Goal: Task Accomplishment & Management: Manage account settings

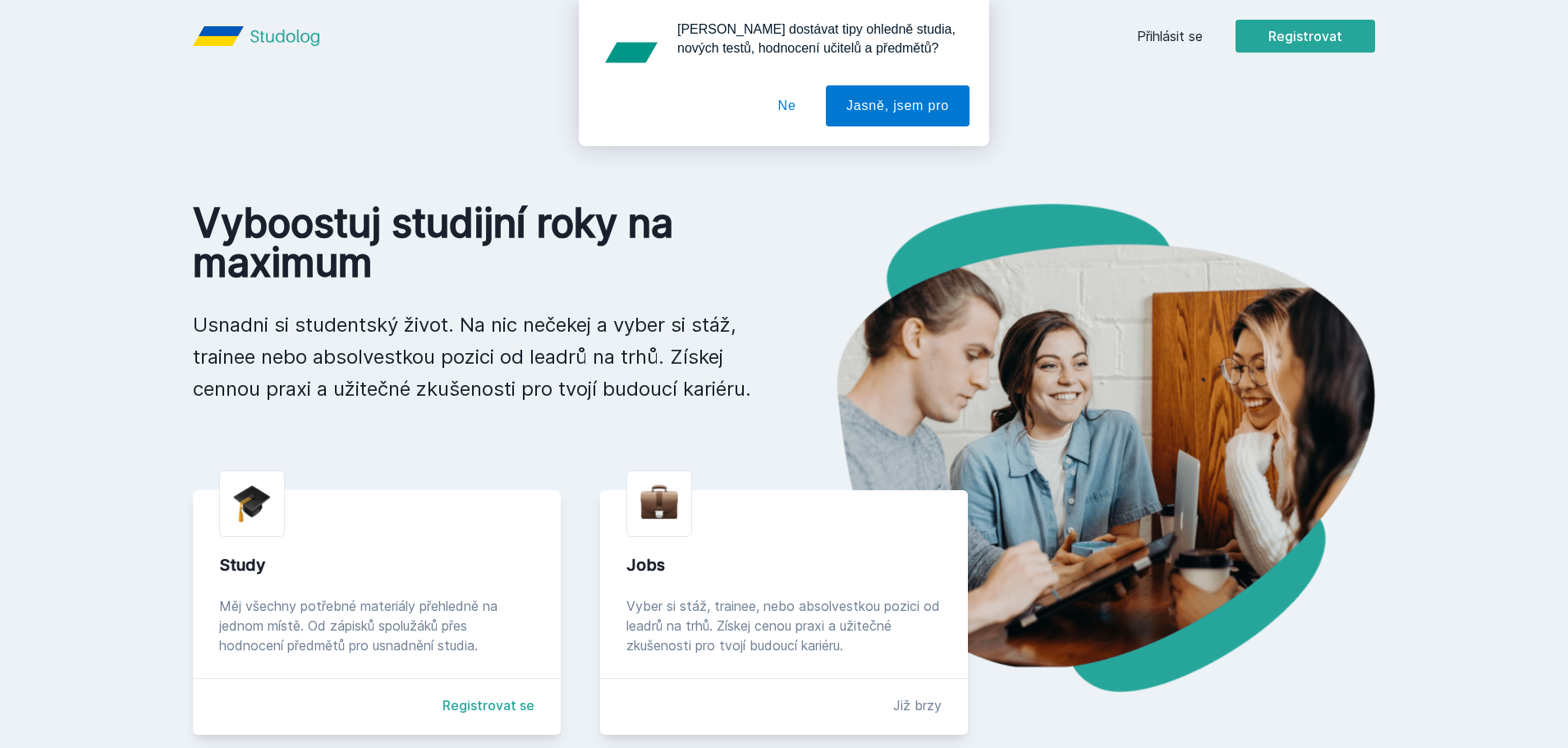
click at [797, 111] on button "Ne" at bounding box center [787, 106] width 59 height 41
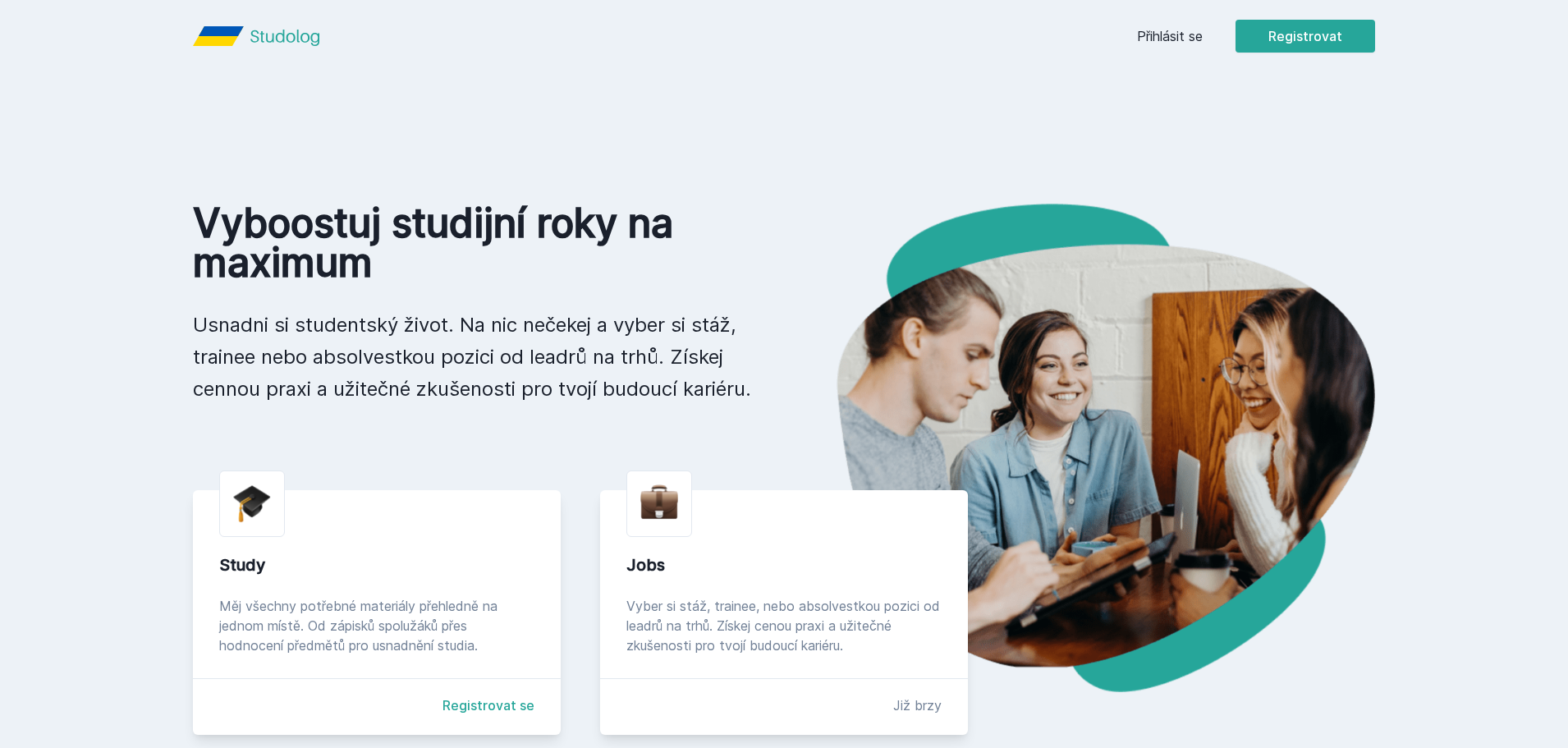
click at [1172, 42] on link "Přihlásit se" at bounding box center [1170, 36] width 66 height 19
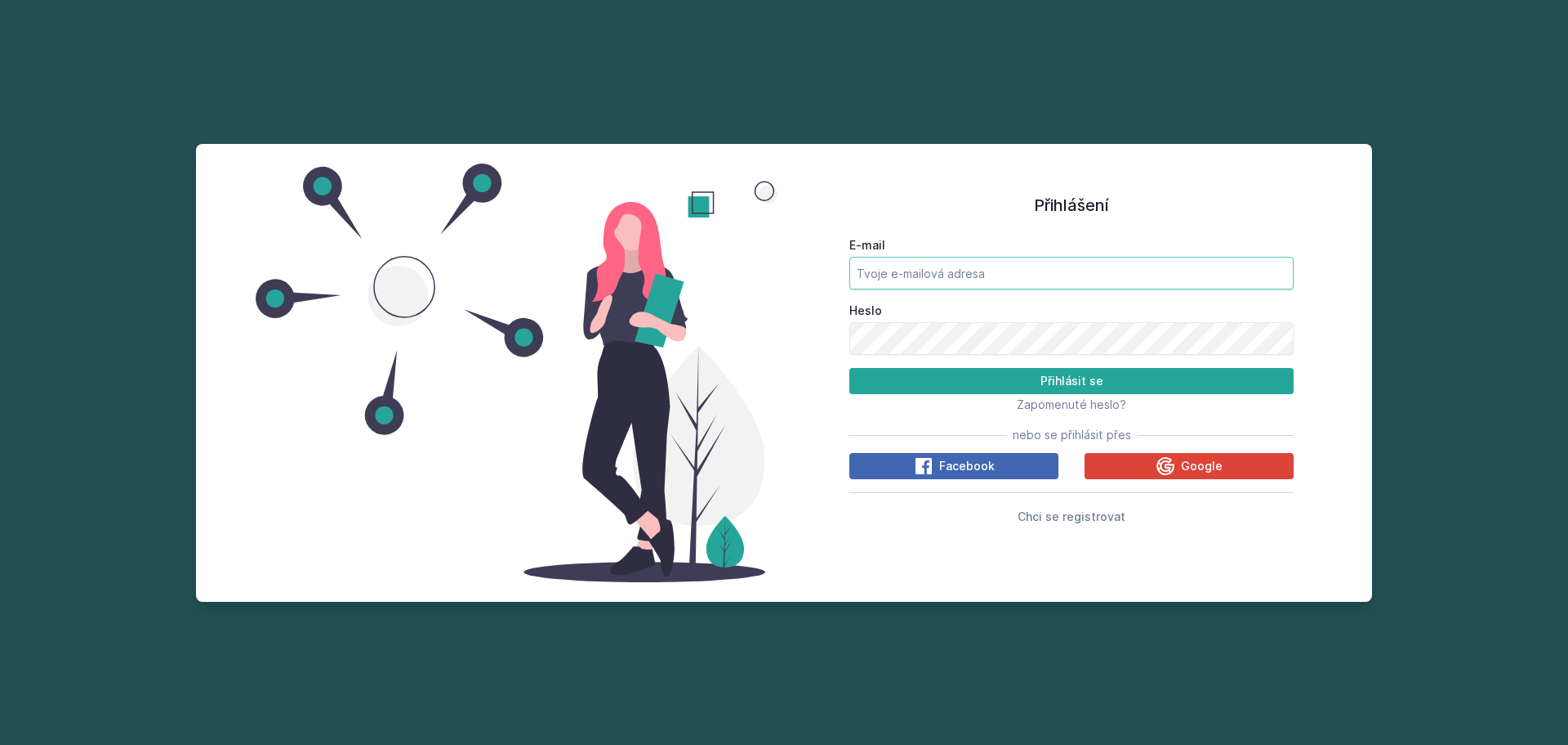
type input "[EMAIL_ADDRESS][DOMAIN_NAME]"
click at [911, 281] on input "[EMAIL_ADDRESS][DOMAIN_NAME]" at bounding box center [1072, 272] width 445 height 32
click at [882, 372] on button "Přihlásit se" at bounding box center [1072, 381] width 445 height 26
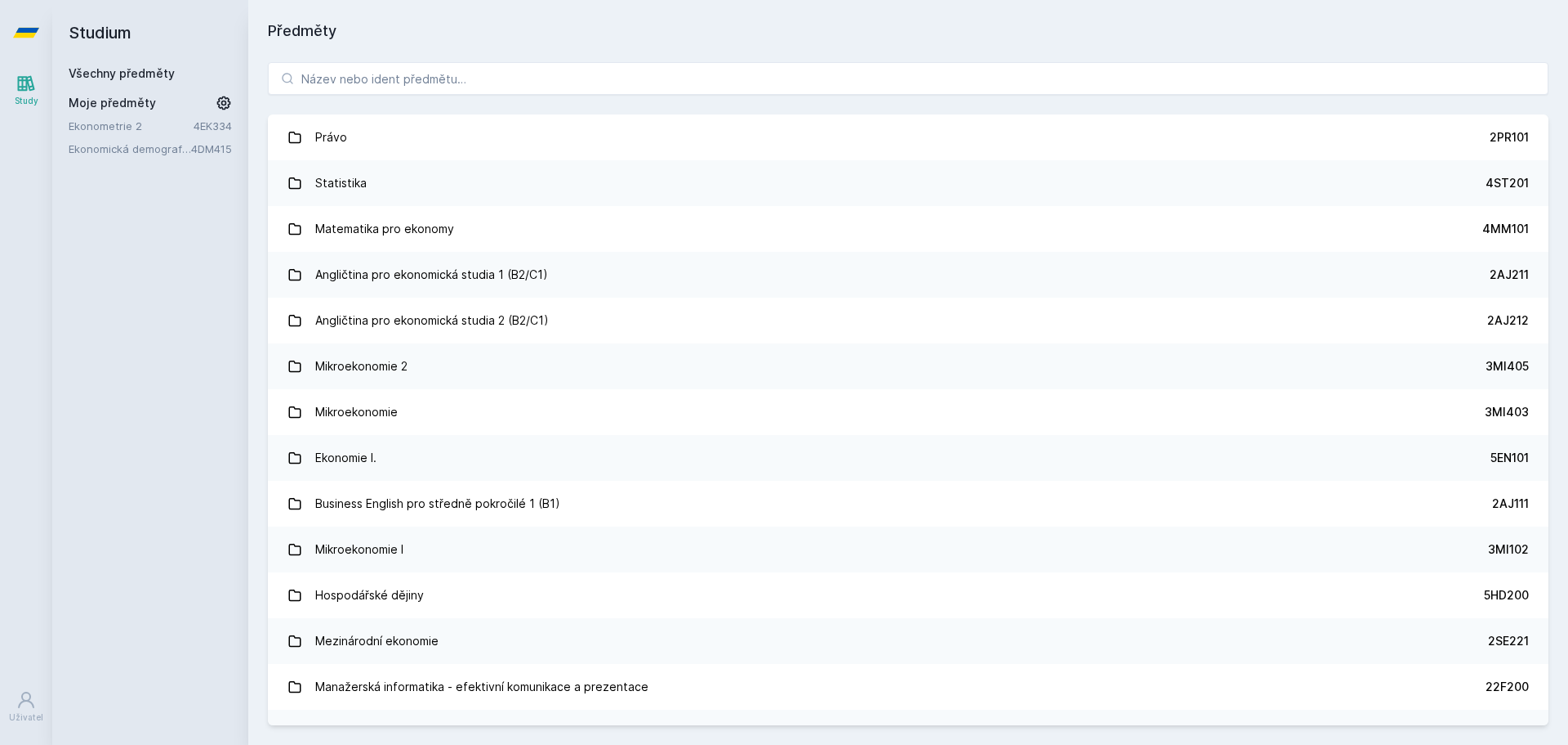
click at [159, 118] on link "Ekonometrie 2" at bounding box center [131, 125] width 125 height 17
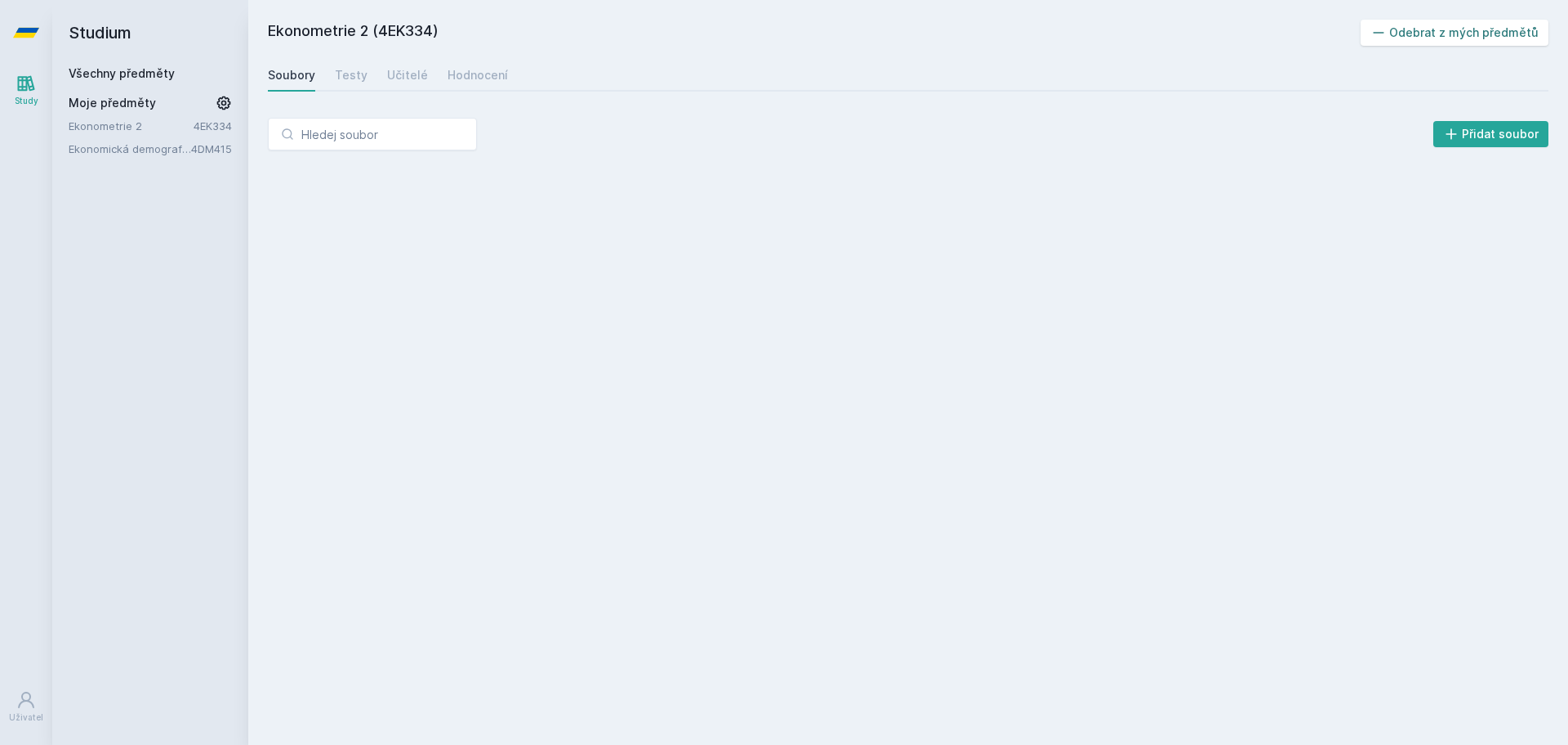
click at [1441, 44] on button "Odebrat z mých předmětů" at bounding box center [1455, 32] width 189 height 26
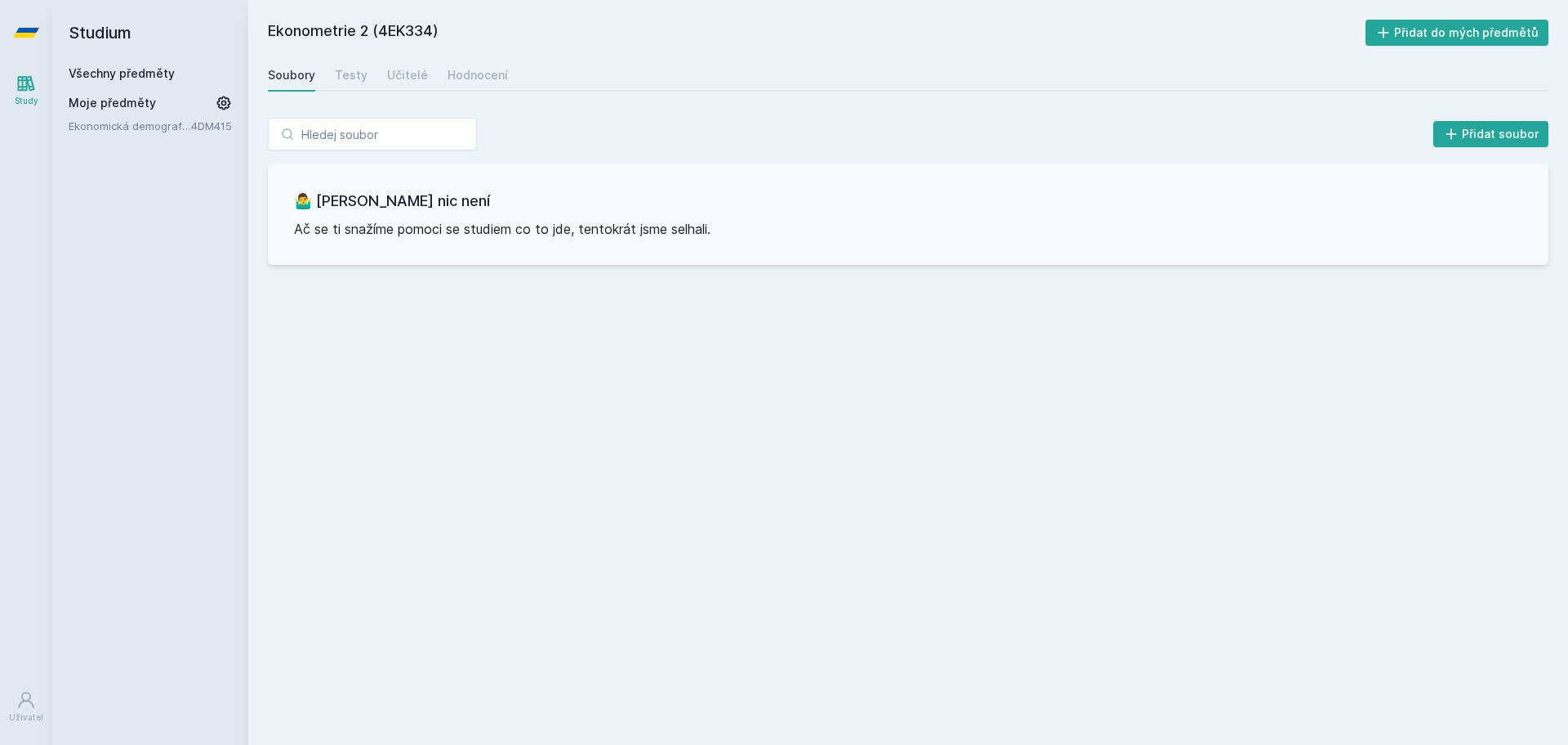
click at [158, 130] on link "Ekonomická demografie I" at bounding box center [130, 125] width 123 height 17
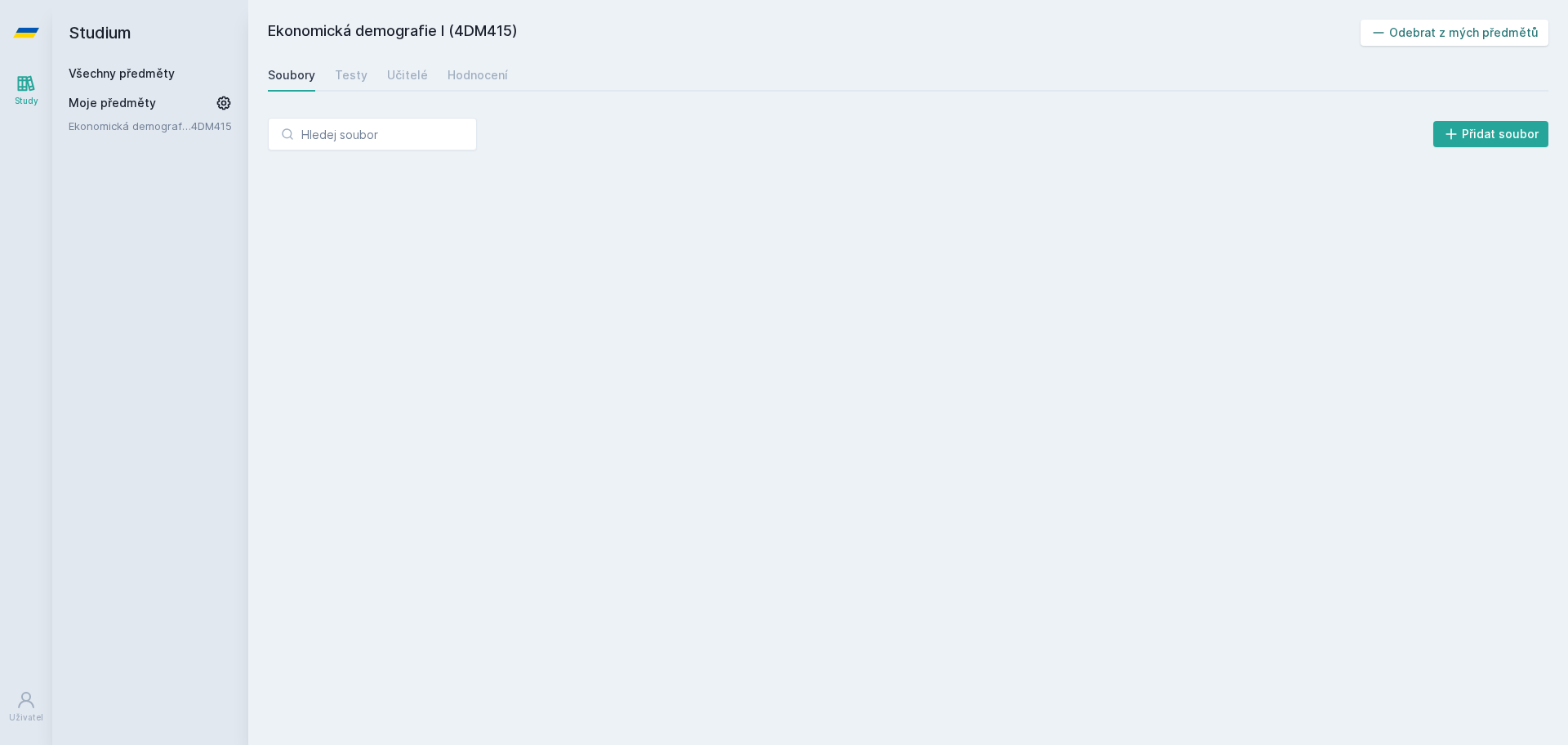
click at [1438, 41] on button "Odebrat z mých předmětů" at bounding box center [1455, 32] width 189 height 26
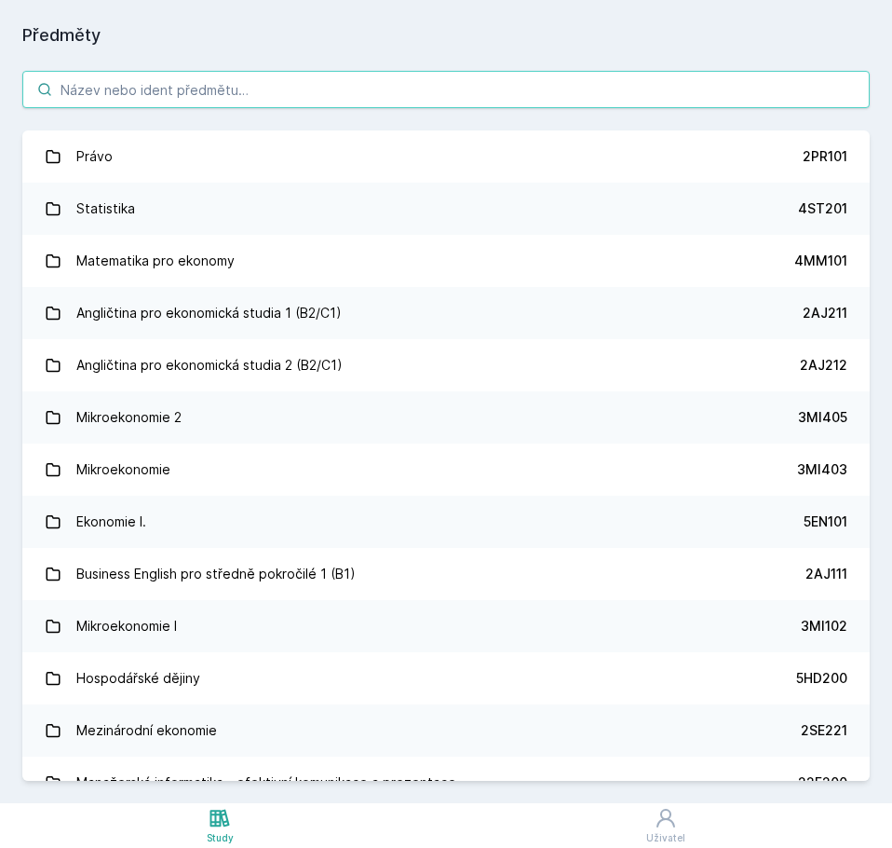
click at [121, 95] on input "search" at bounding box center [446, 89] width 848 height 37
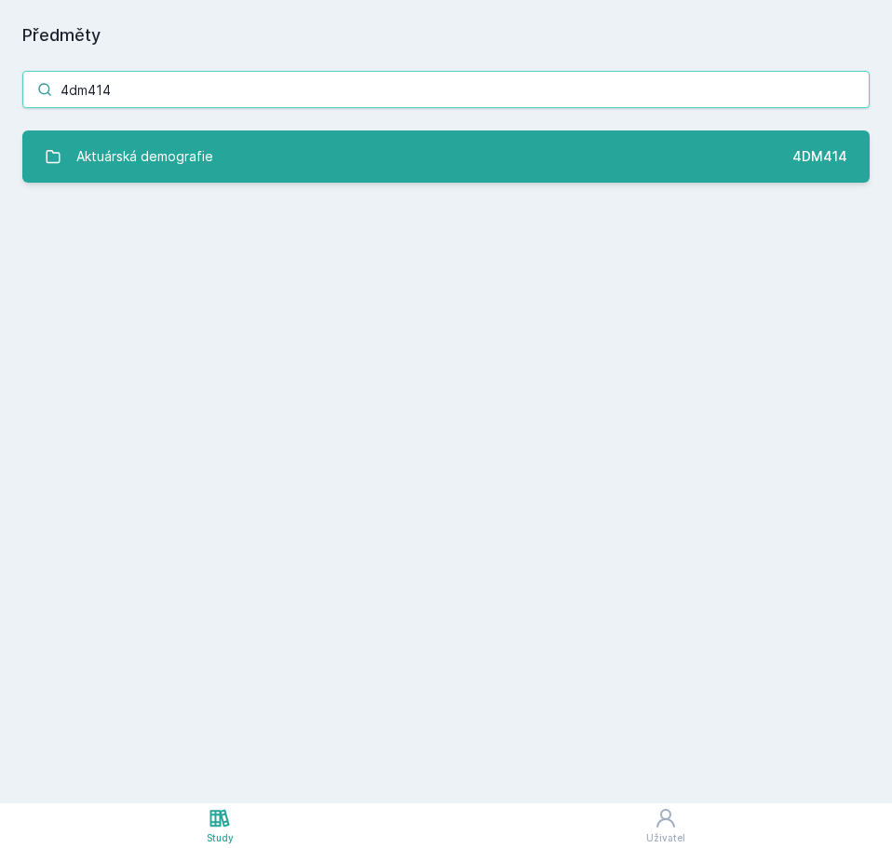
type input "4dm414"
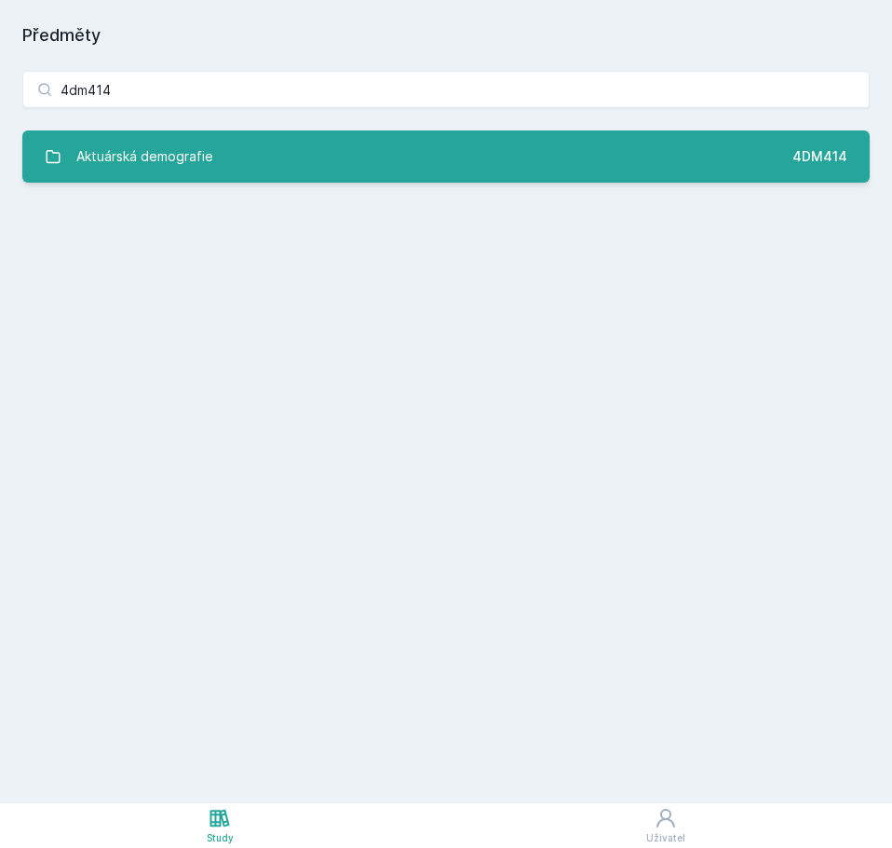
click at [165, 157] on div "Aktuárská demografie" at bounding box center [144, 156] width 137 height 37
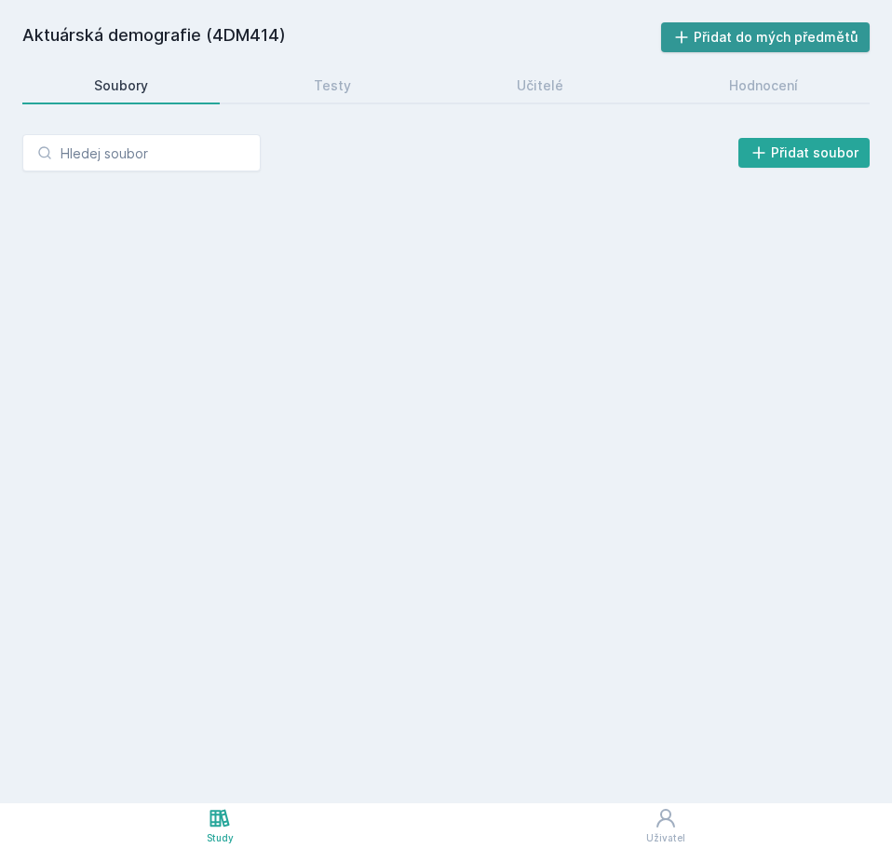
click at [752, 43] on button "Přidat do mých předmětů" at bounding box center [766, 37] width 210 height 30
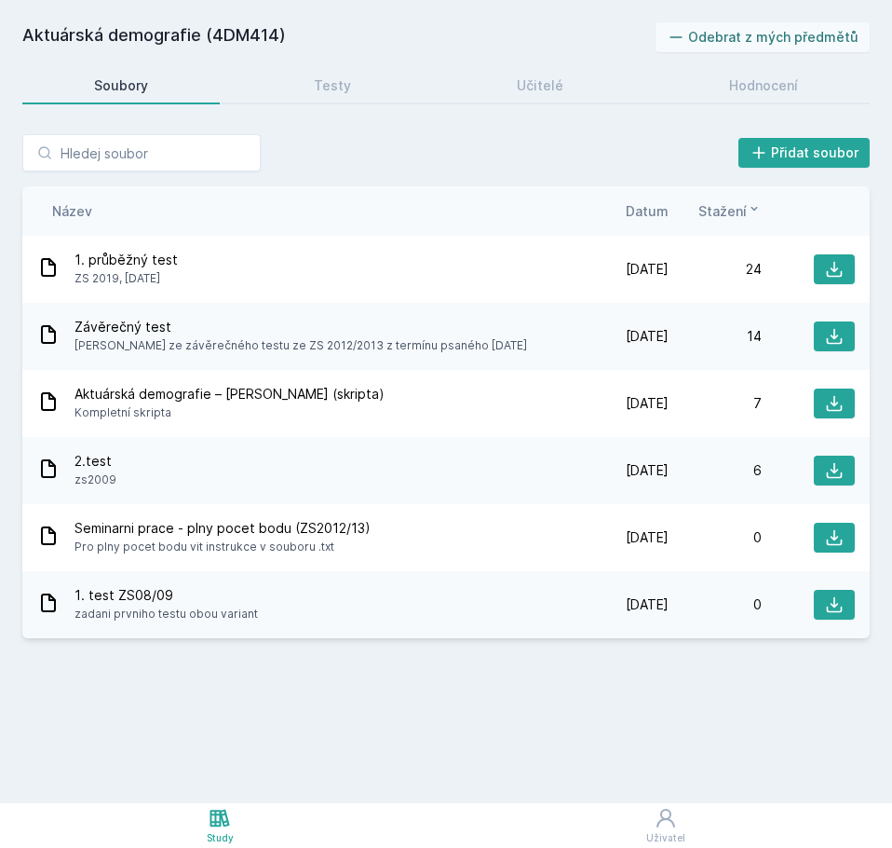
click at [68, 32] on h2 "Aktuárská demografie (4DM414)" at bounding box center [338, 37] width 633 height 30
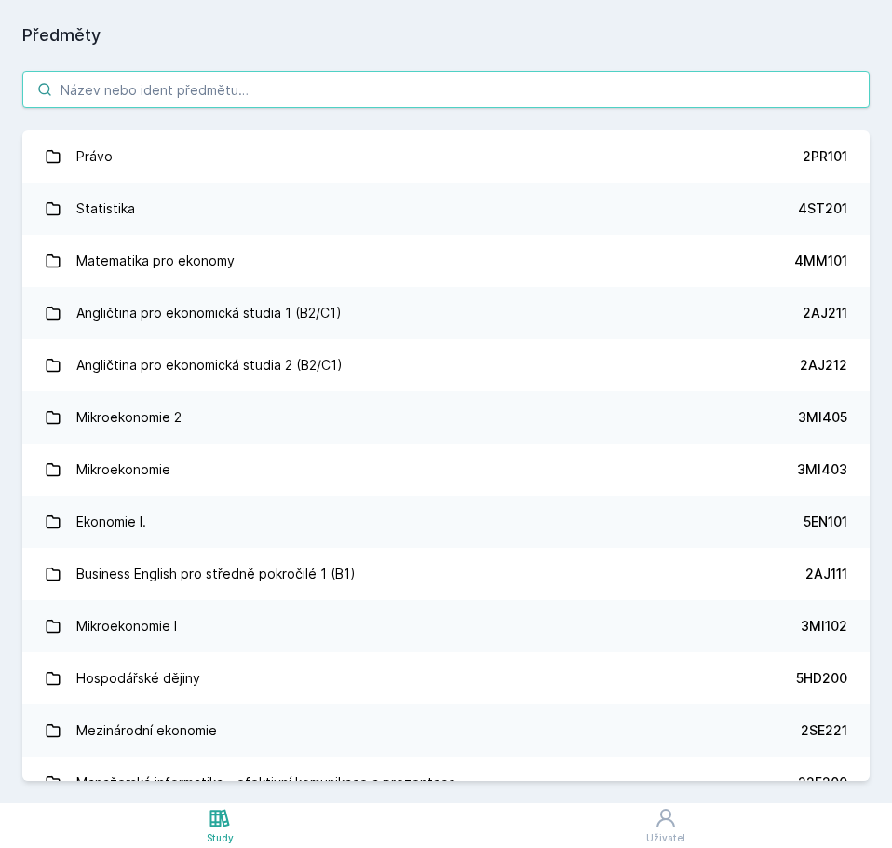
click at [177, 88] on input "search" at bounding box center [446, 89] width 848 height 37
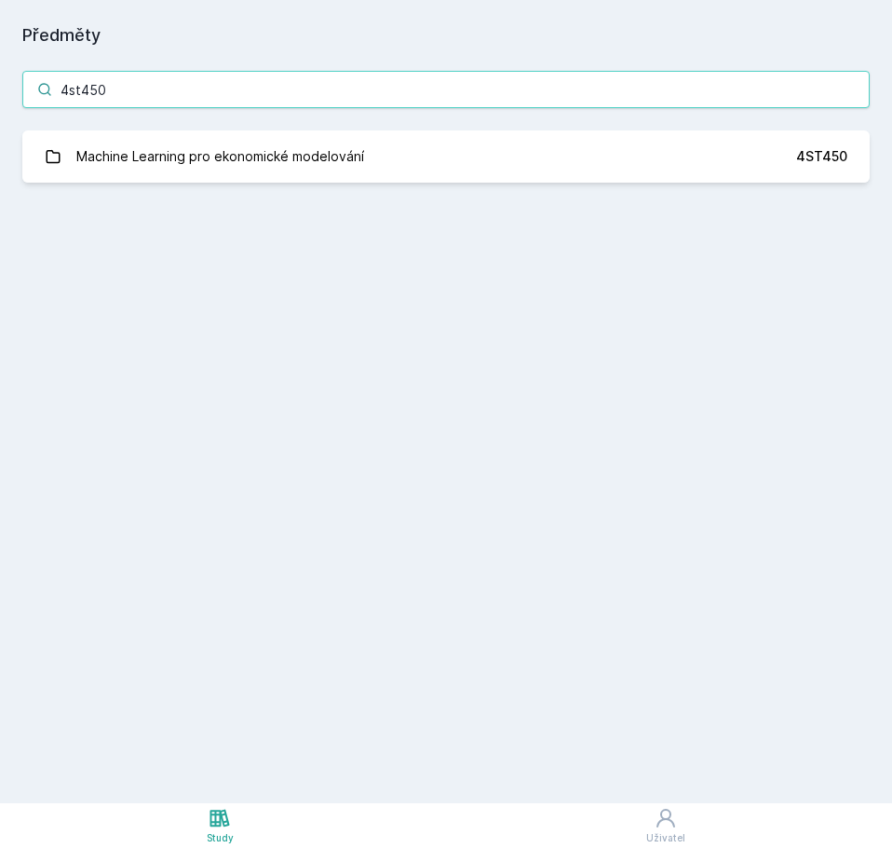
type input "4st450"
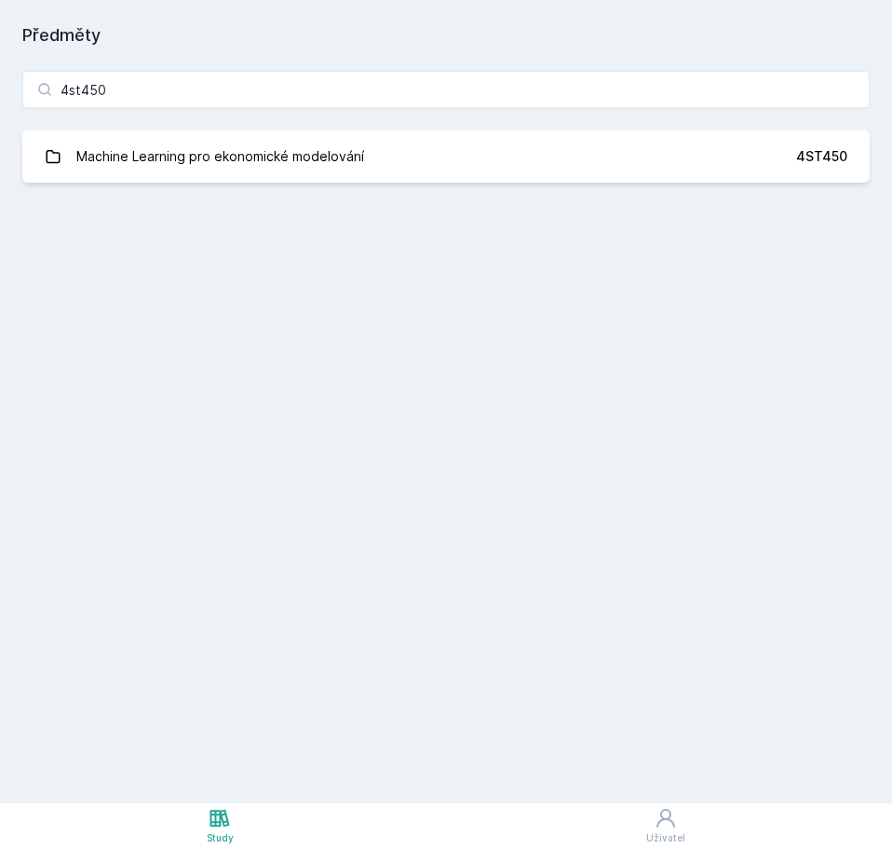
click at [239, 184] on div "4st450 Machine Learning pro ekonomické modelování 4ST450 Jejda, něco se pokazil…" at bounding box center [446, 126] width 892 height 156
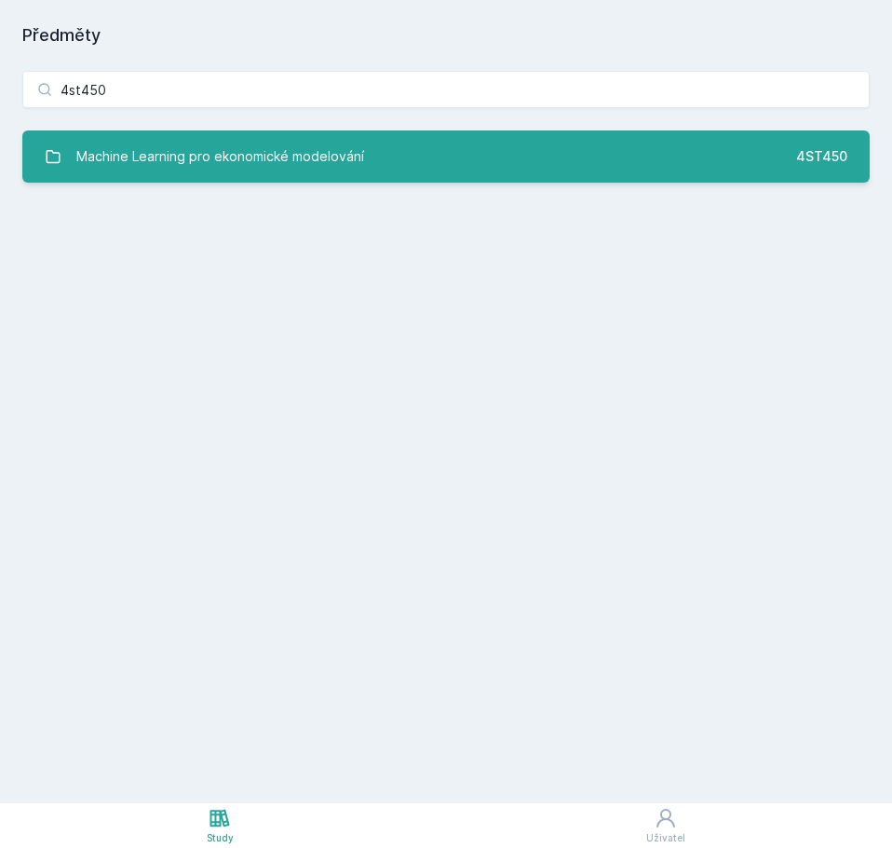
click at [244, 164] on div "Machine Learning pro ekonomické modelování" at bounding box center [220, 156] width 288 height 37
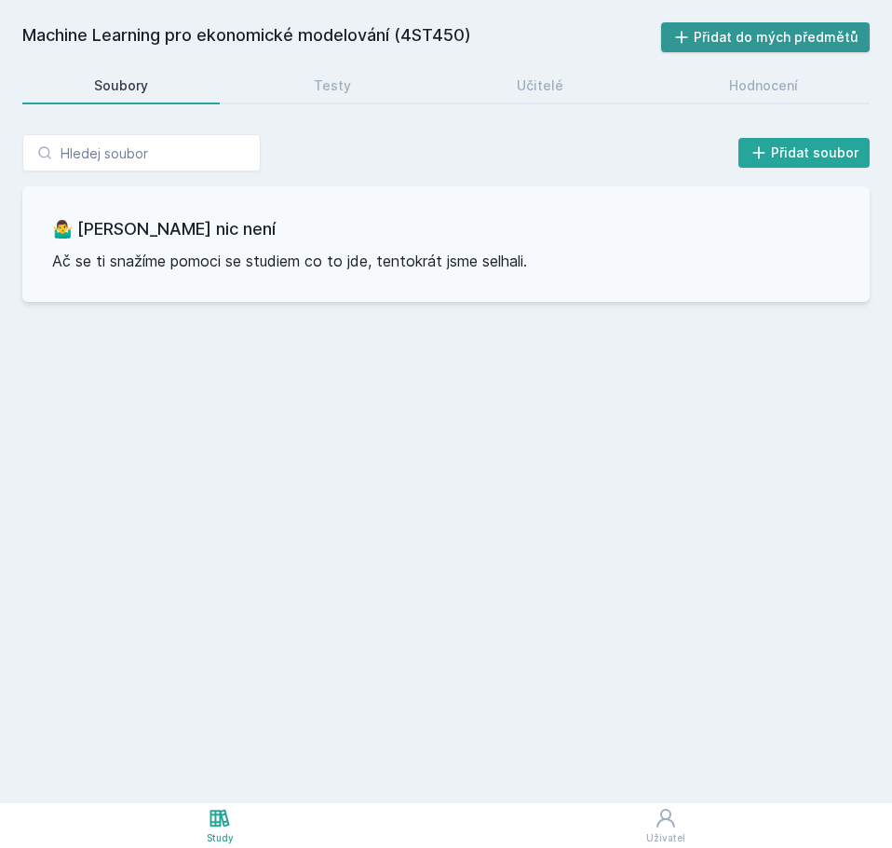
click at [761, 31] on button "Přidat do mých předmětů" at bounding box center [766, 37] width 210 height 30
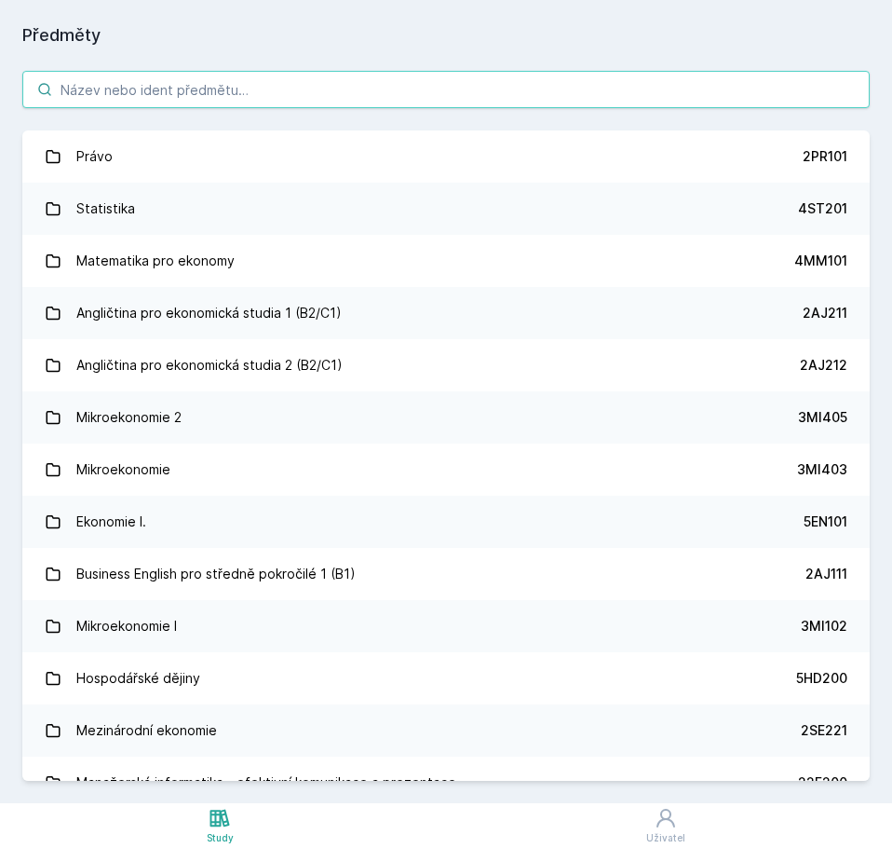
click at [154, 93] on input "search" at bounding box center [446, 89] width 848 height 37
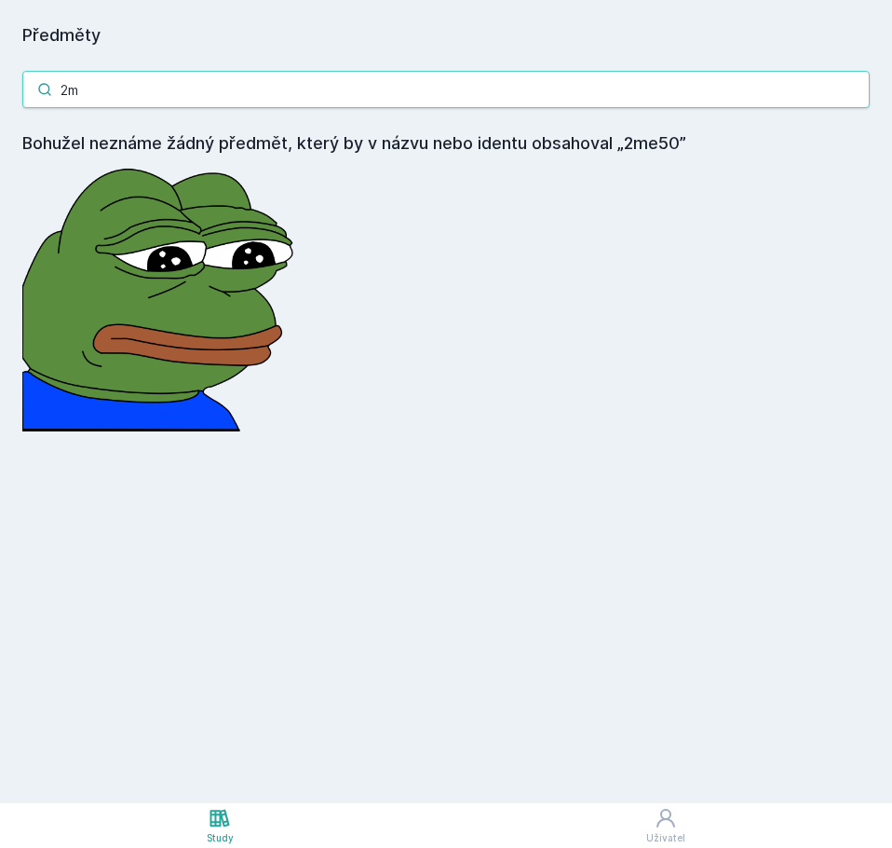
type input "2"
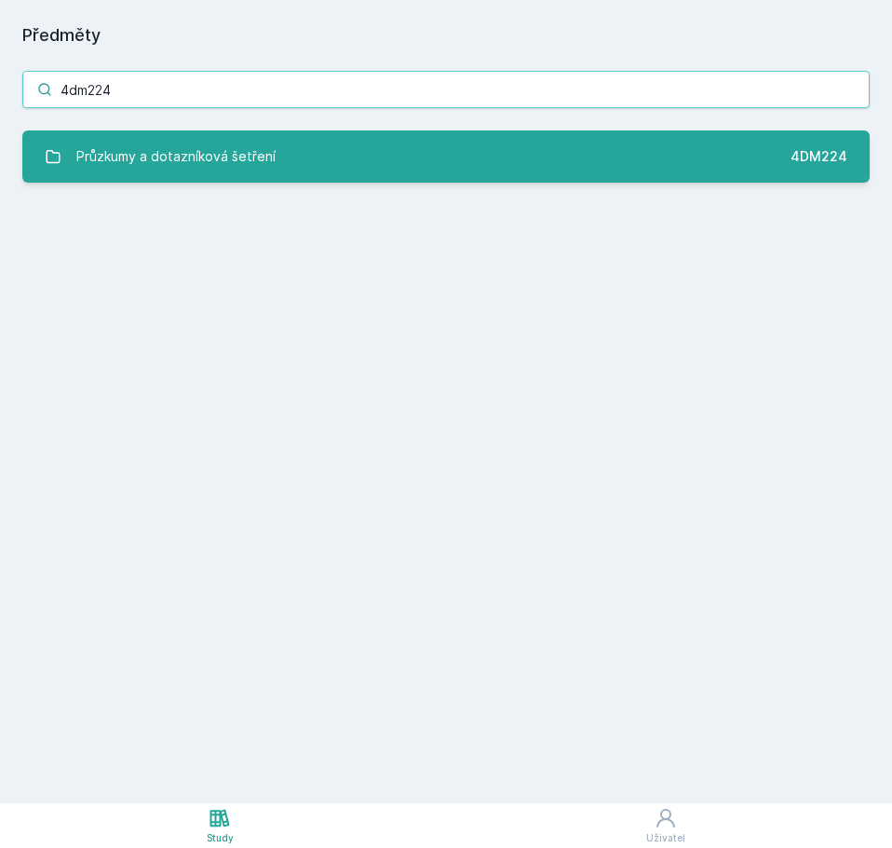
type input "4dm224"
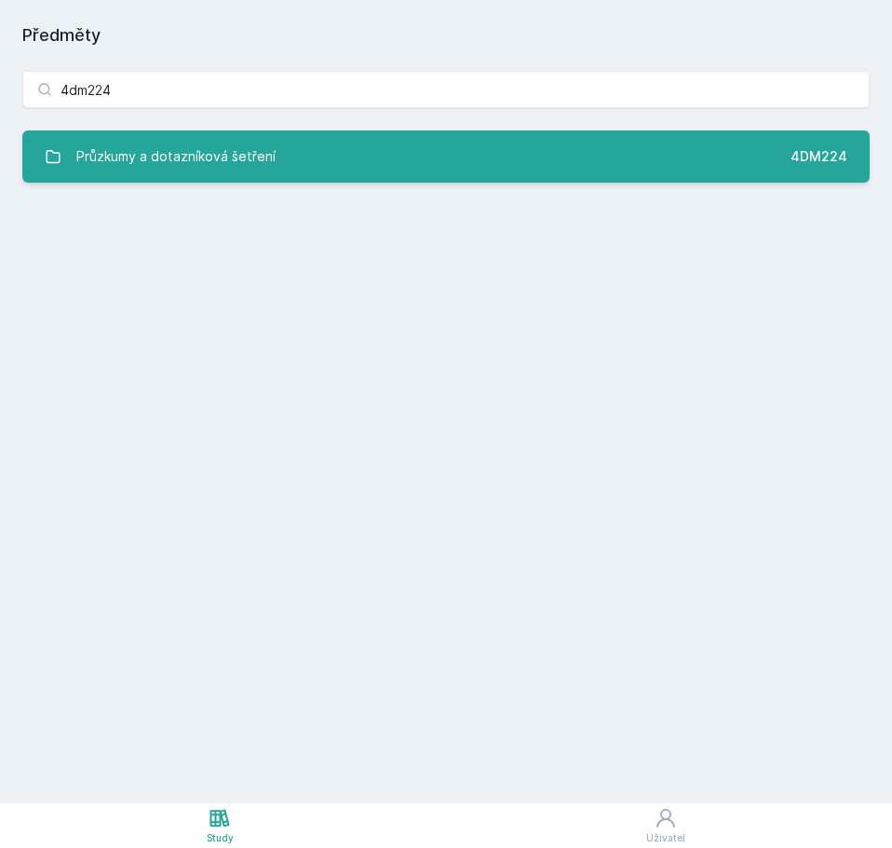
click at [241, 171] on div "Průzkumy a dotazníková šetření" at bounding box center [175, 156] width 199 height 37
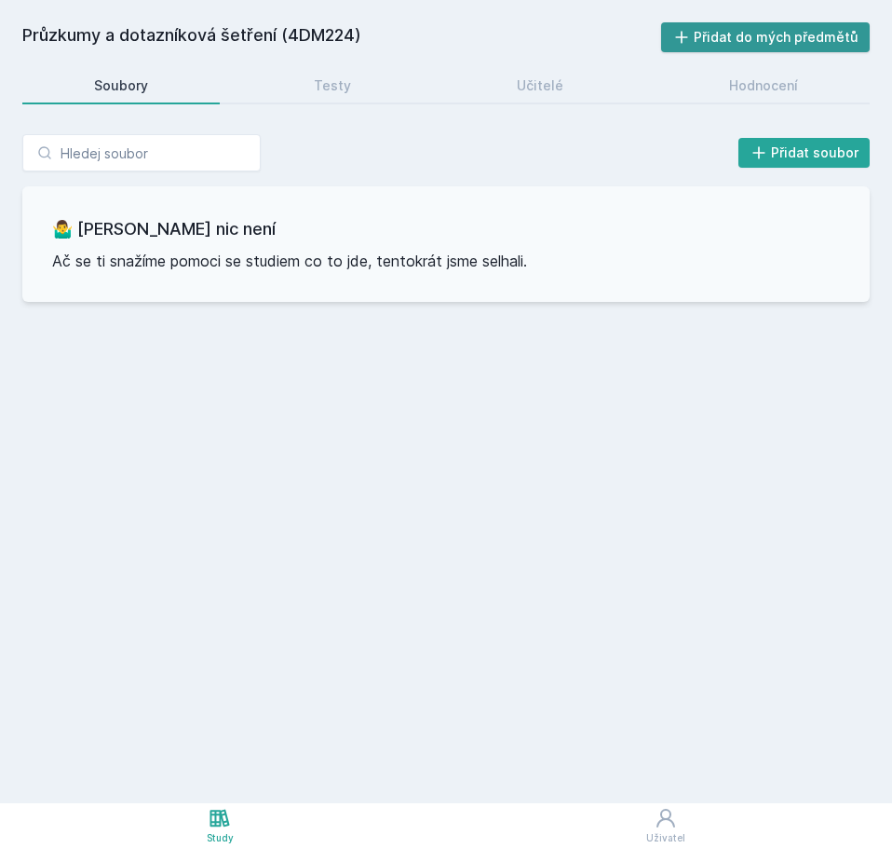
click at [722, 45] on button "Přidat do mých předmětů" at bounding box center [766, 37] width 210 height 30
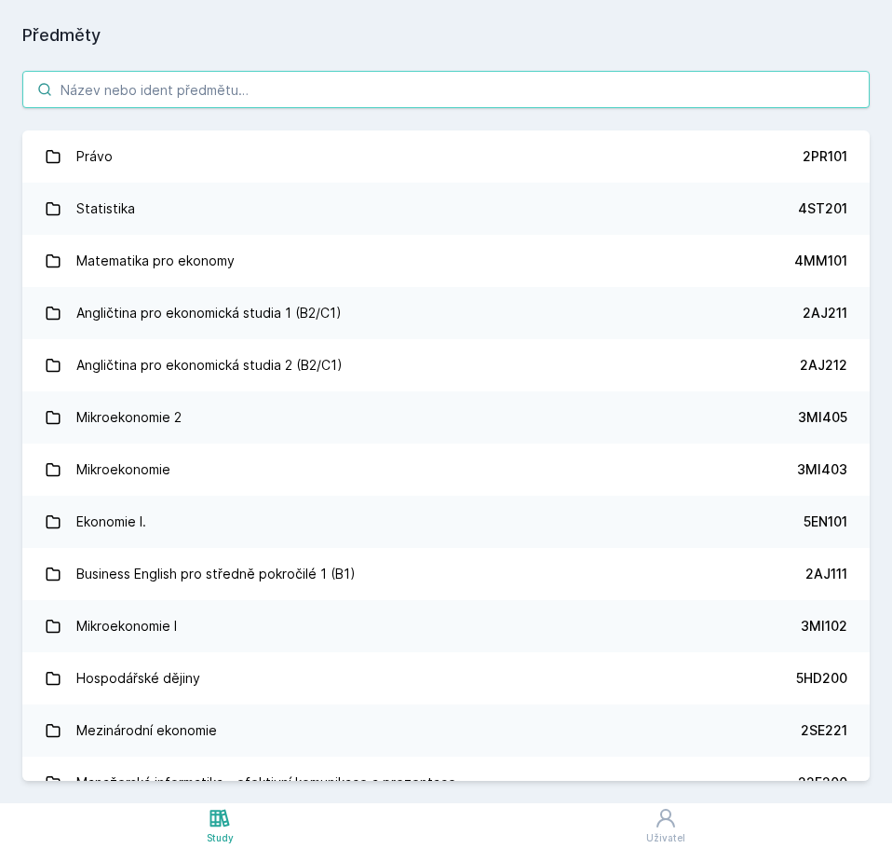
click at [171, 83] on input "search" at bounding box center [446, 89] width 848 height 37
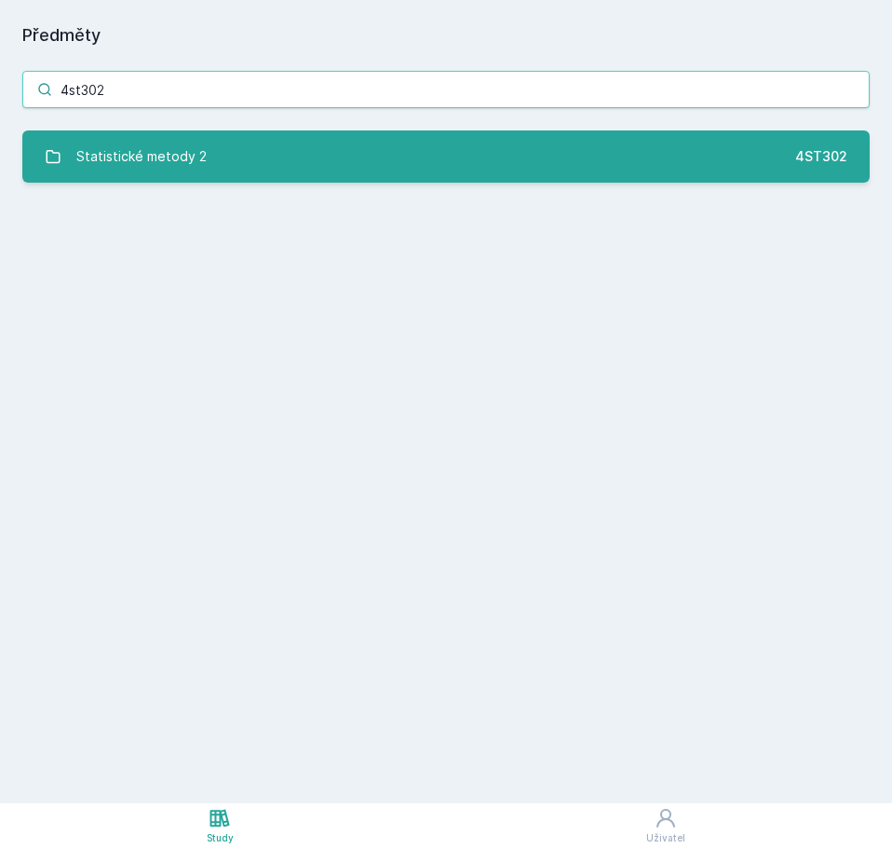
type input "4st302"
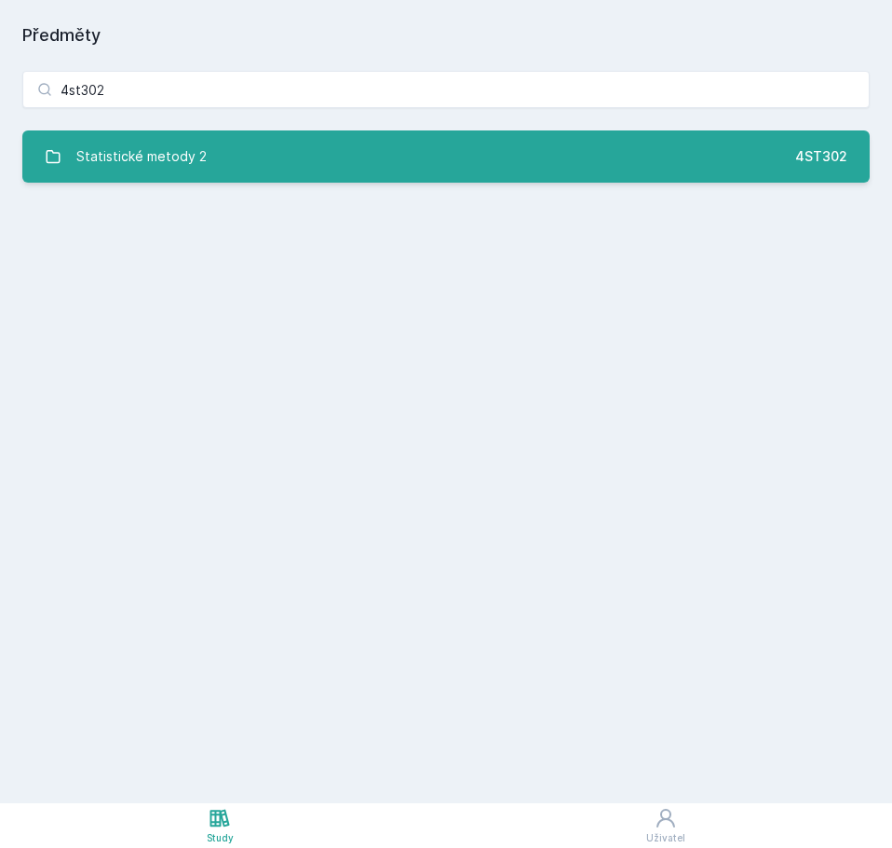
click at [270, 144] on link "Statistické metody 2 4ST302" at bounding box center [446, 156] width 848 height 52
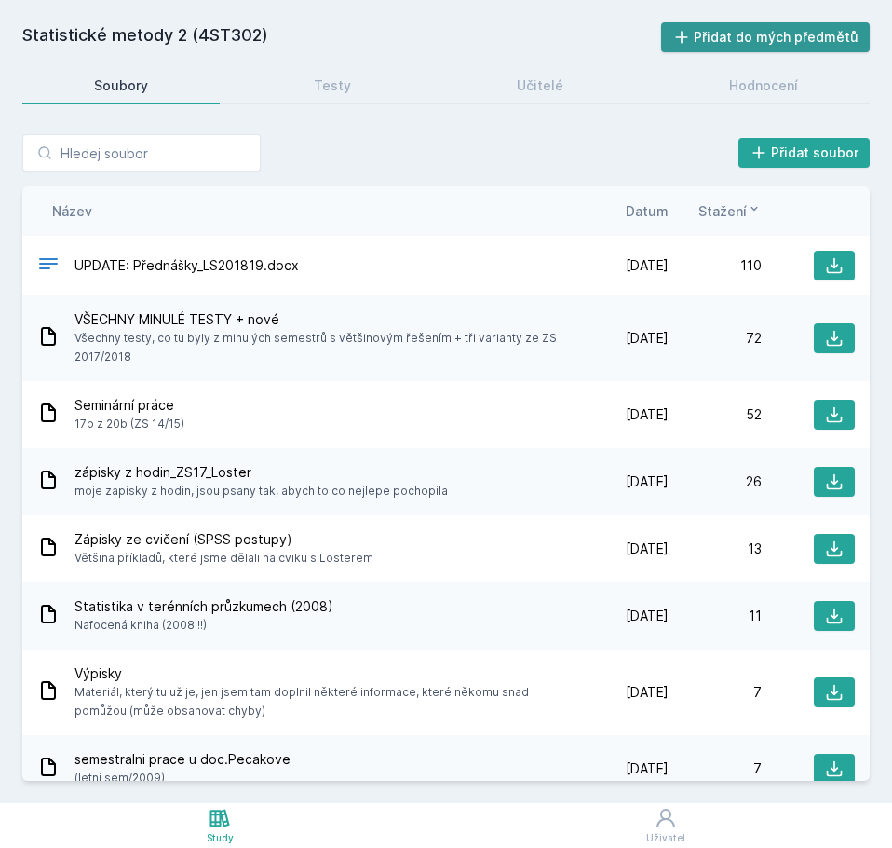
click at [733, 39] on button "Přidat do mých předmětů" at bounding box center [766, 37] width 210 height 30
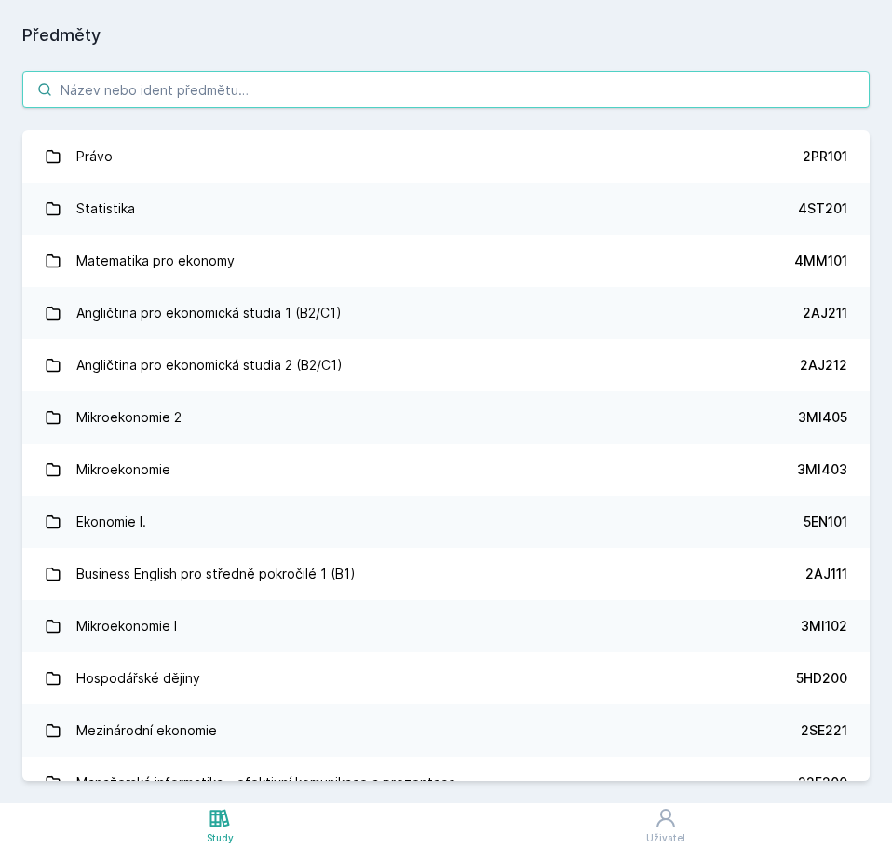
click at [175, 82] on input "search" at bounding box center [446, 89] width 848 height 37
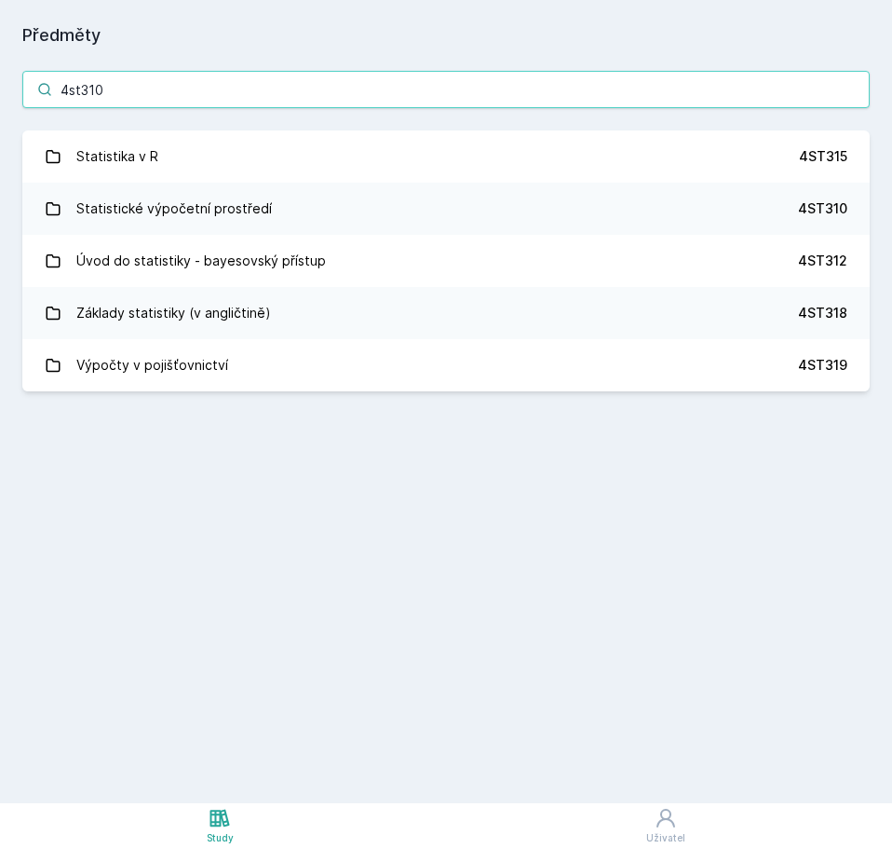
type input "4st310"
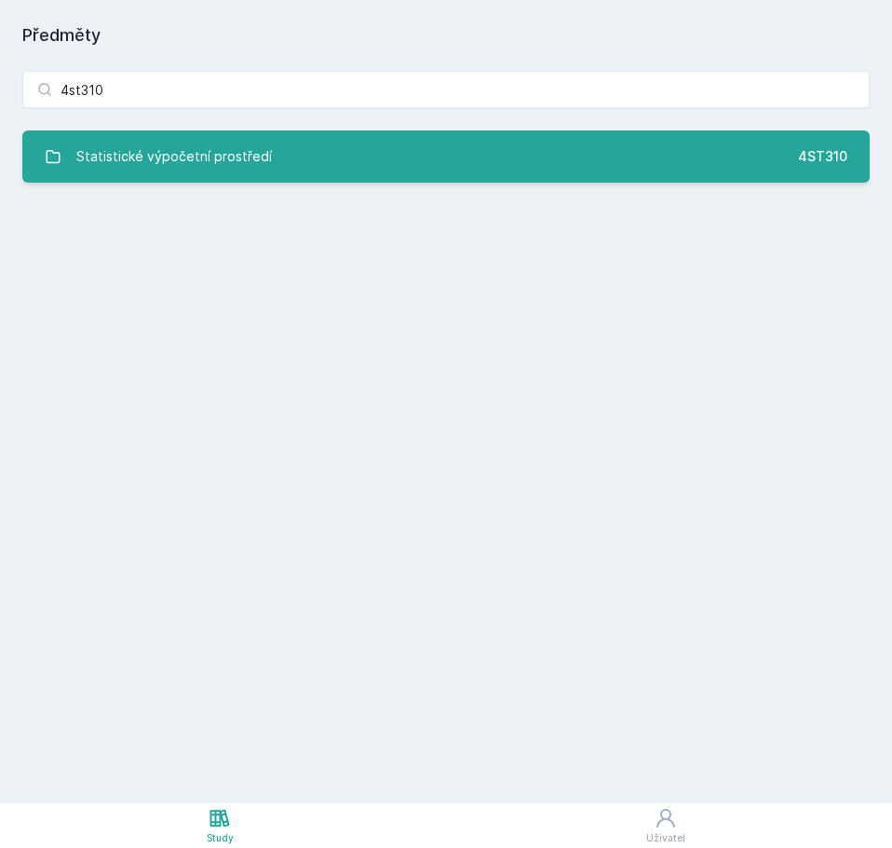
click at [230, 154] on div "Statistické výpočetní prostředí" at bounding box center [174, 156] width 196 height 37
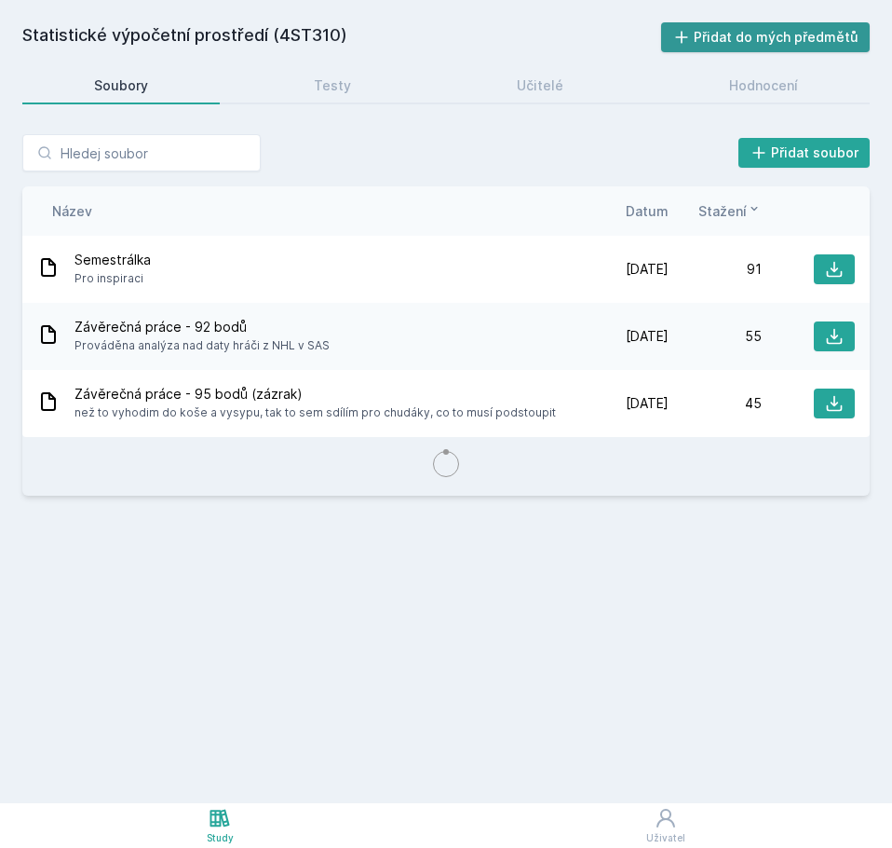
click at [734, 44] on button "Přidat do mých předmětů" at bounding box center [766, 37] width 210 height 30
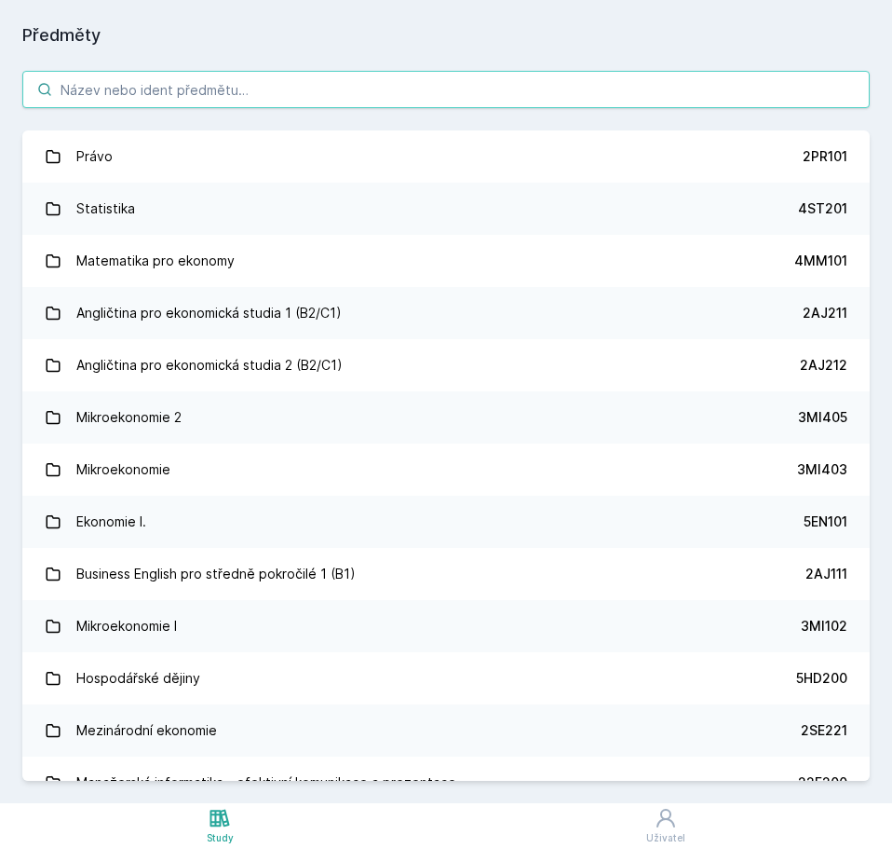
click at [104, 81] on input "search" at bounding box center [446, 89] width 848 height 37
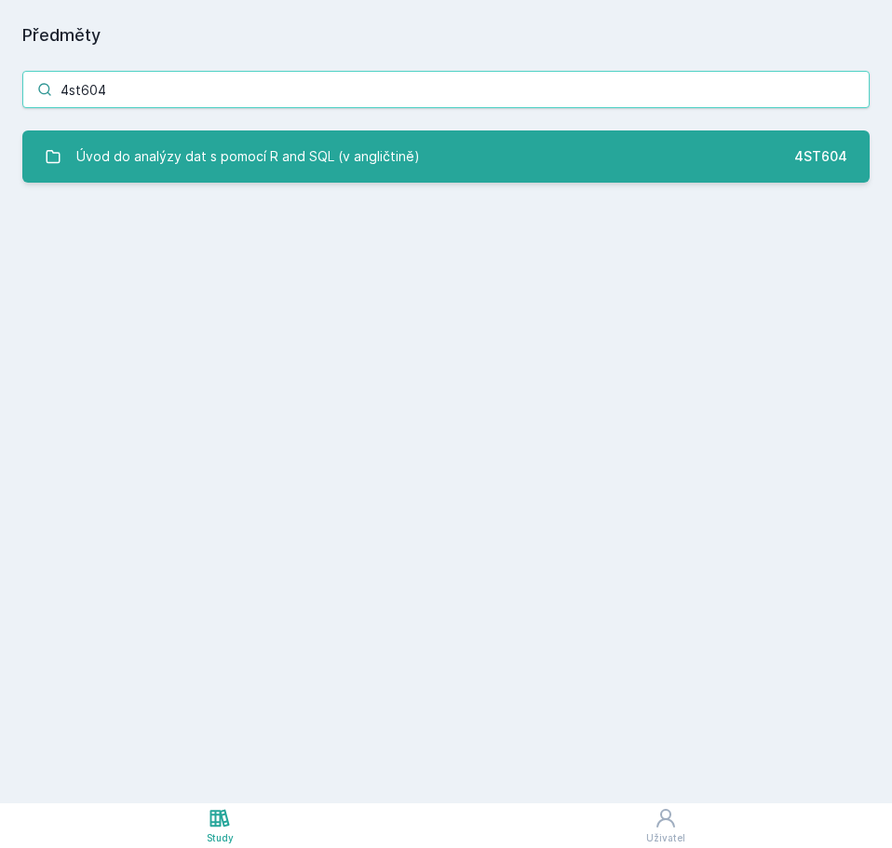
type input "4st604"
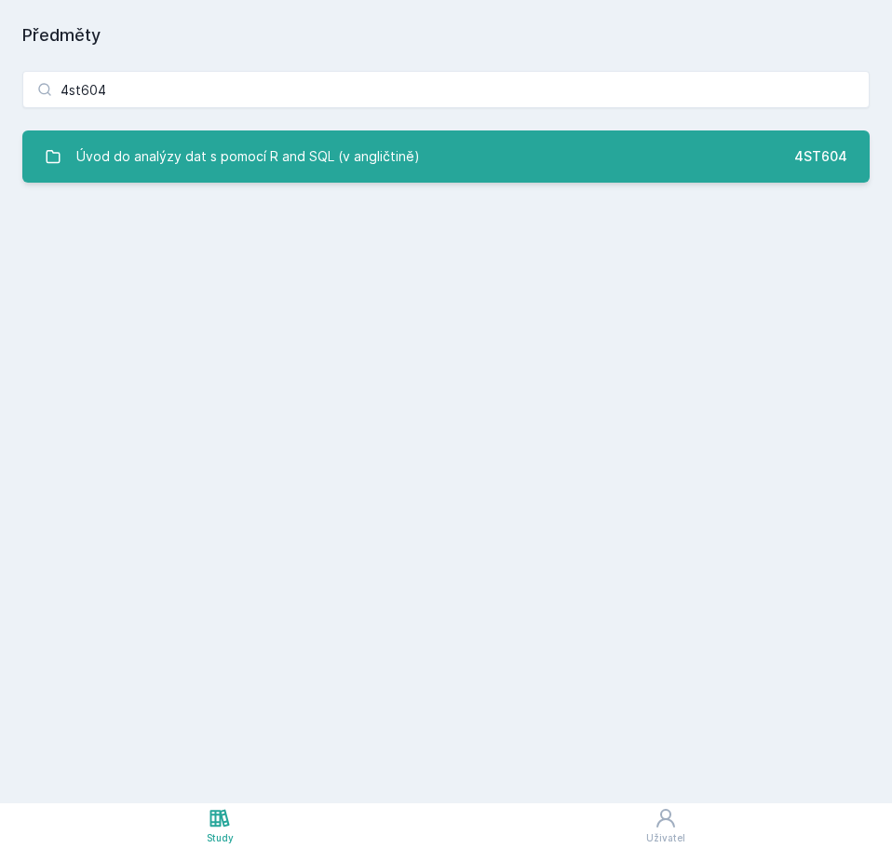
click at [126, 140] on div "Úvod do analýzy dat s pomocí R and SQL (v angličtině)" at bounding box center [248, 156] width 344 height 37
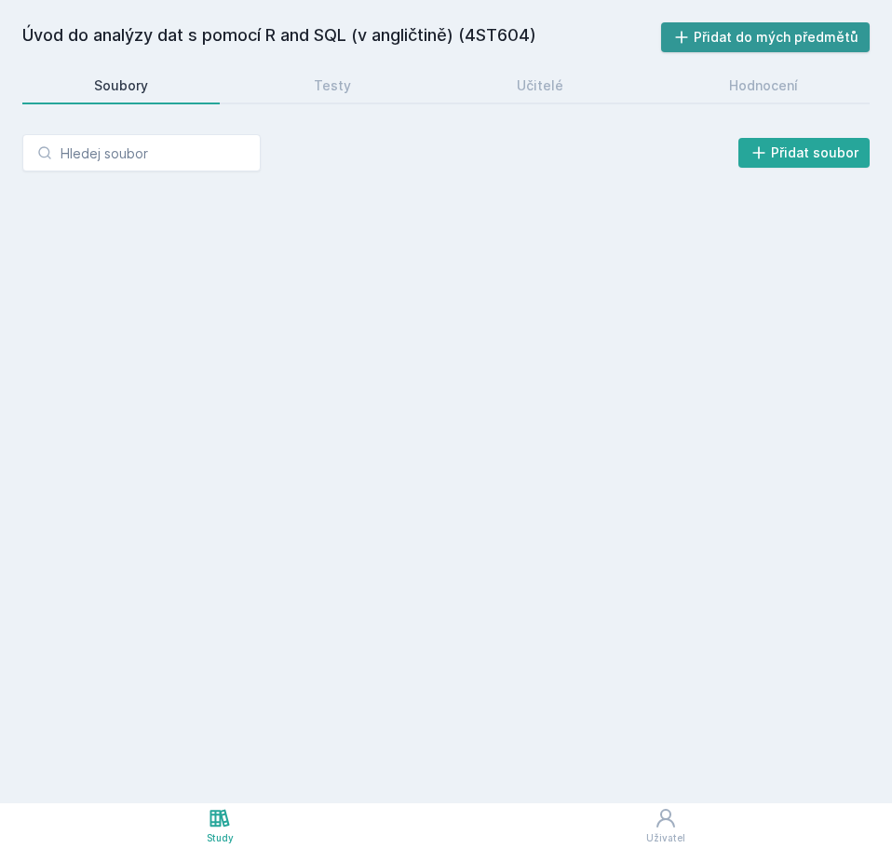
click at [779, 43] on button "Přidat do mých předmětů" at bounding box center [766, 37] width 210 height 30
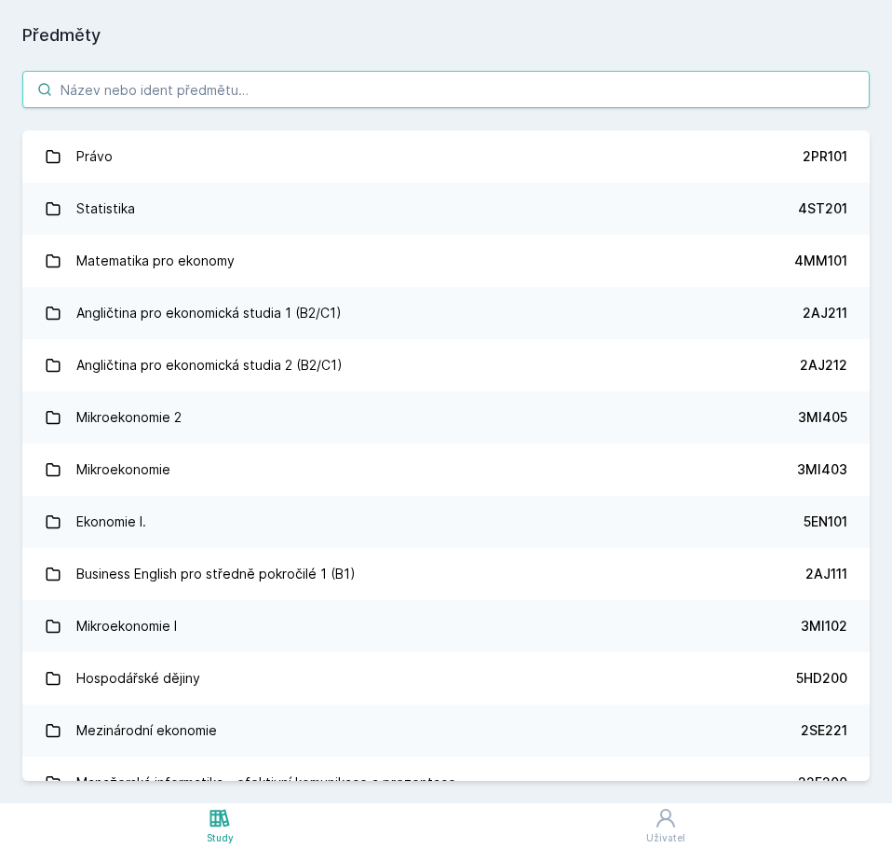
click at [162, 90] on input "search" at bounding box center [446, 89] width 848 height 37
